Goal: Use online tool/utility

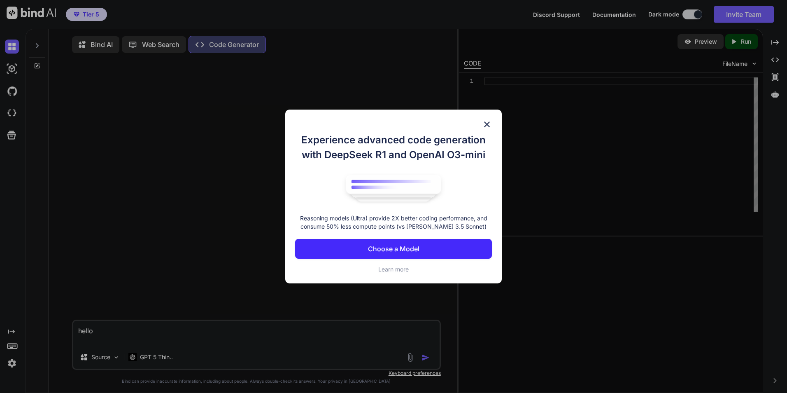
click at [486, 122] on img at bounding box center [487, 124] width 10 height 10
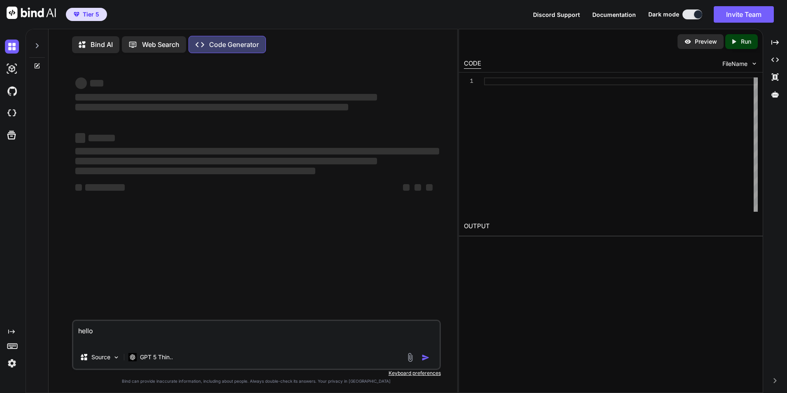
type textarea "x"
click at [12, 365] on img at bounding box center [12, 363] width 14 height 14
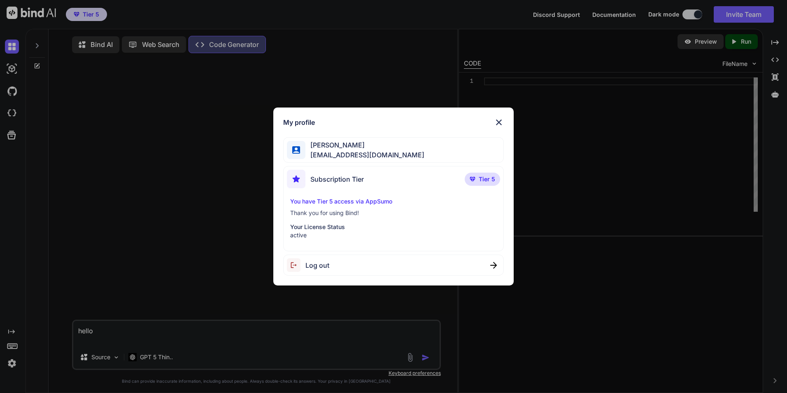
click at [496, 123] on img at bounding box center [499, 122] width 10 height 10
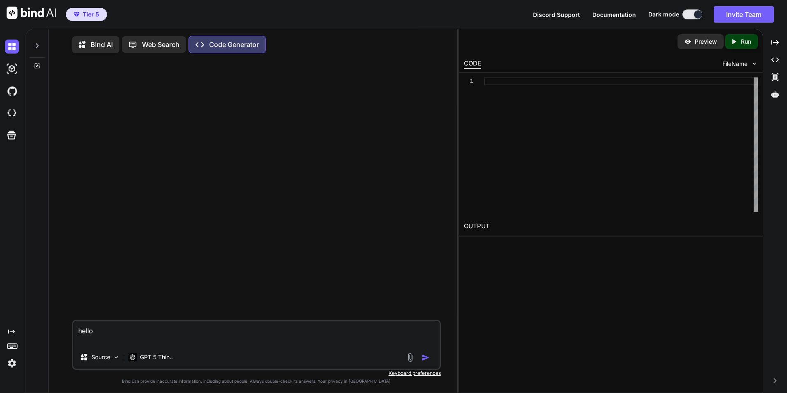
click at [103, 335] on textarea "hello" at bounding box center [256, 333] width 366 height 25
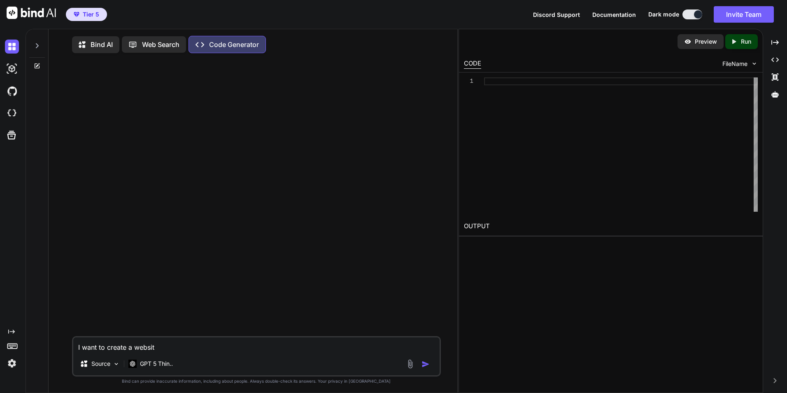
type textarea "I want to create a website"
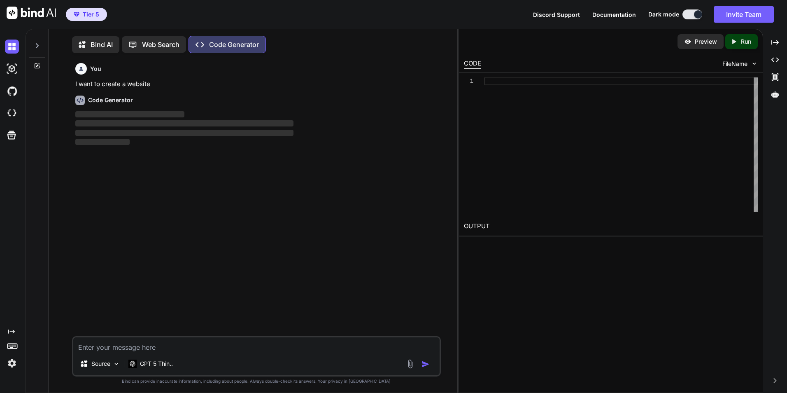
scroll to position [4, 0]
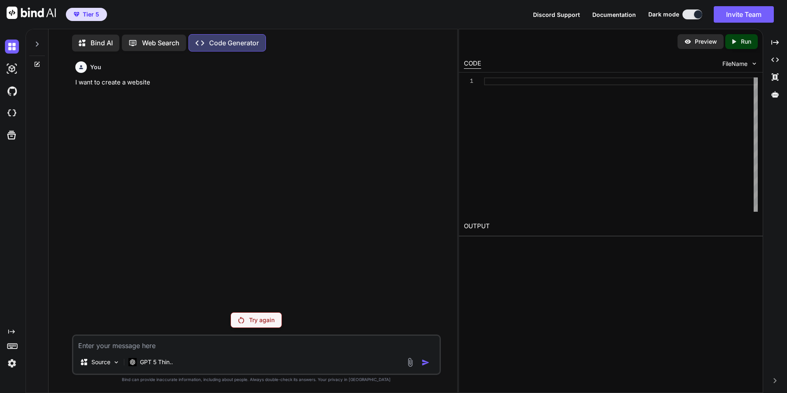
click at [251, 324] on p "Try again" at bounding box center [262, 320] width 26 height 8
